Goal: Transaction & Acquisition: Subscribe to service/newsletter

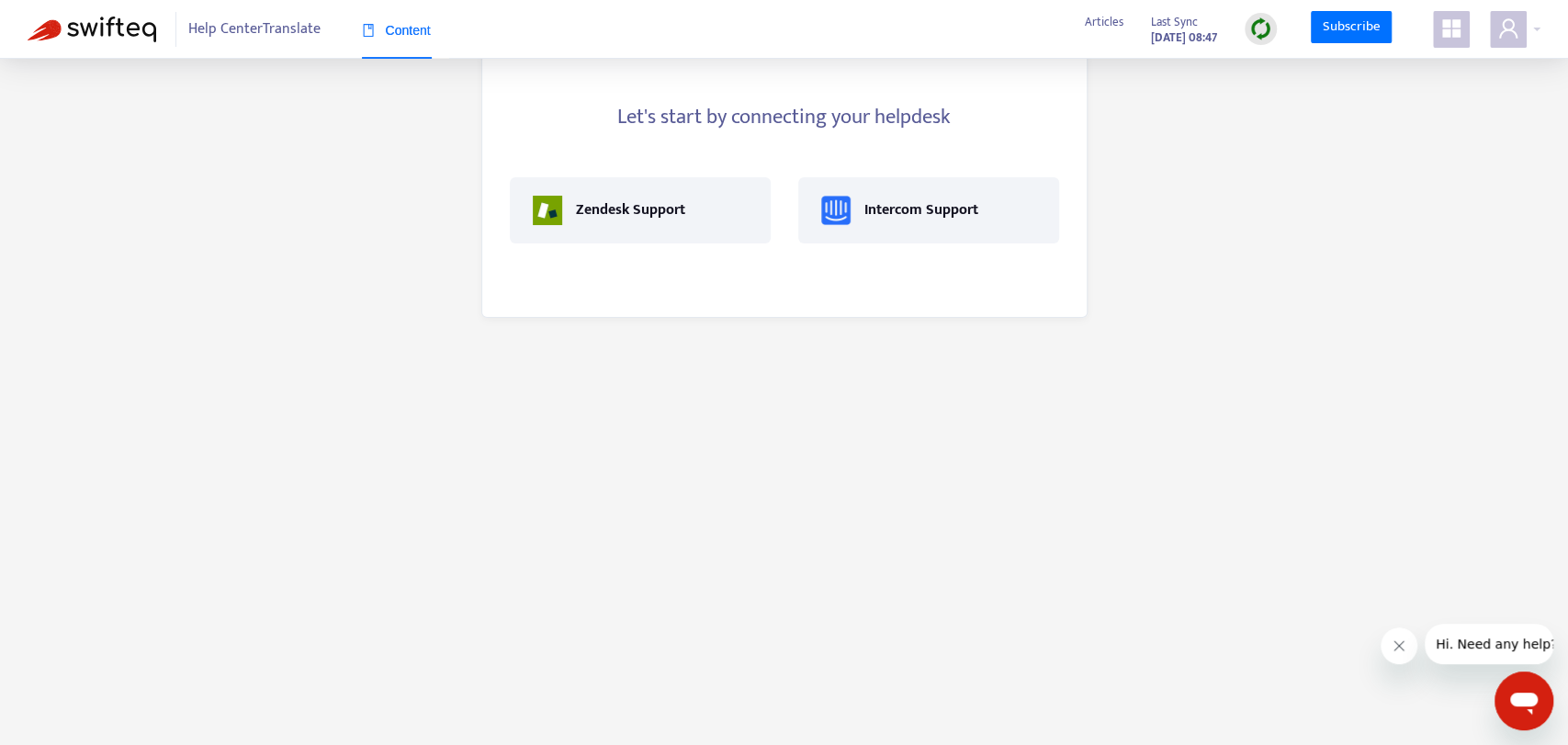
click at [1058, 393] on main "Let's start by connecting your helpdesk Zendesk Support Intercom Support" at bounding box center [784, 372] width 1568 height 745
click at [1455, 39] on icon "appstore" at bounding box center [1451, 28] width 22 height 22
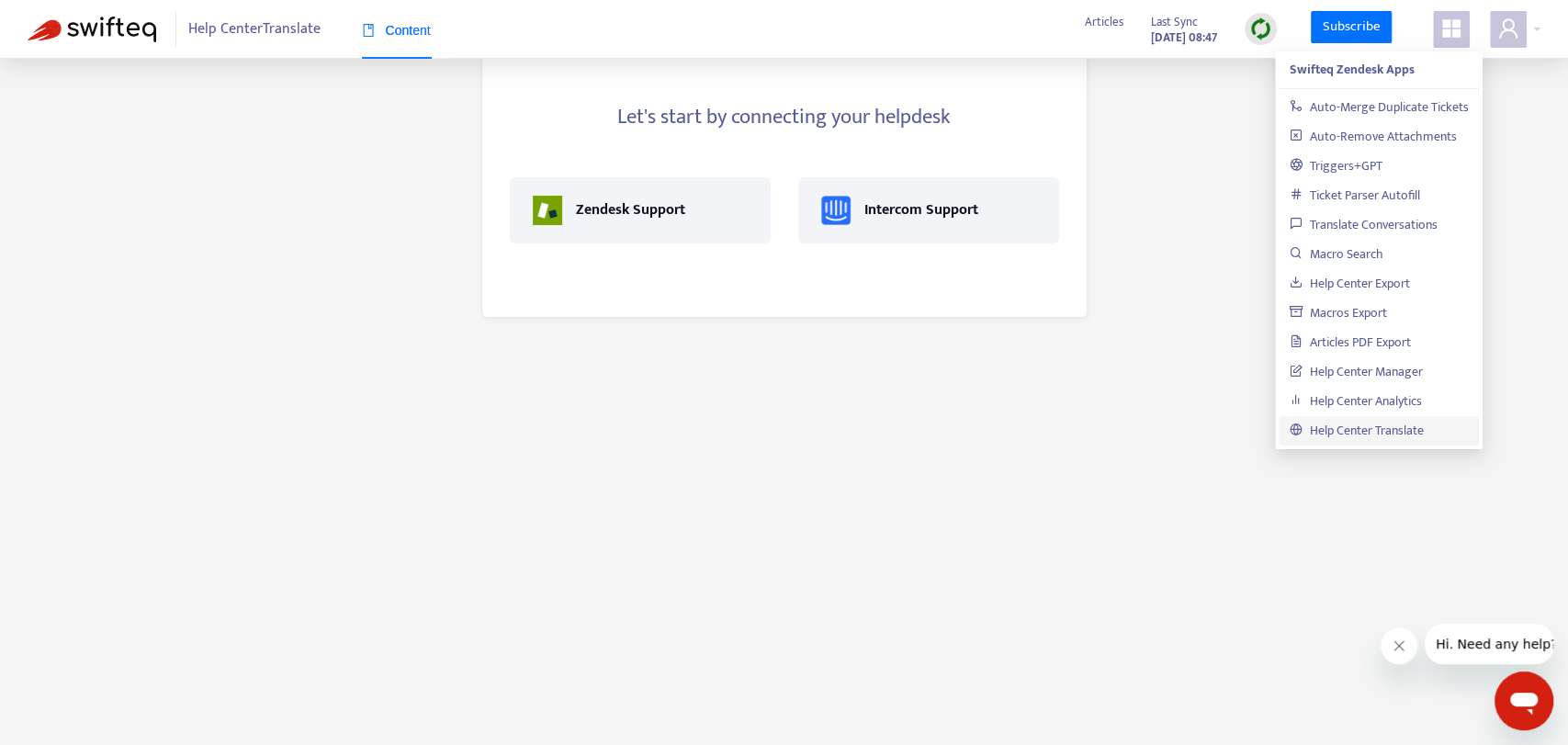
click at [1455, 38] on icon "appstore" at bounding box center [1451, 28] width 22 height 22
click at [1127, 179] on main "Let's start by connecting your helpdesk Zendesk Support Intercom Support" at bounding box center [784, 372] width 1568 height 745
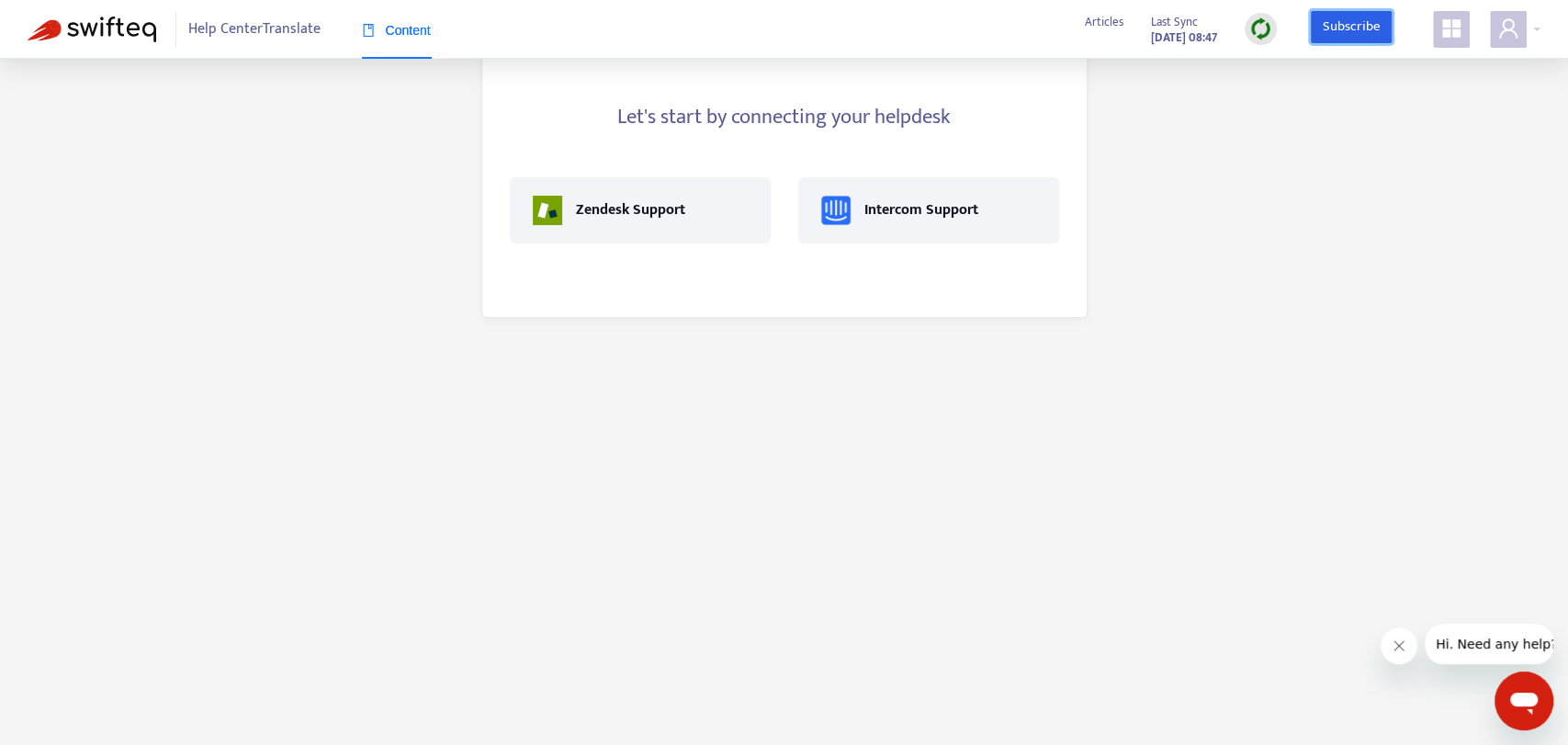
click at [1374, 31] on link "Subscribe" at bounding box center [1351, 27] width 81 height 33
